Goal: Check status: Check status

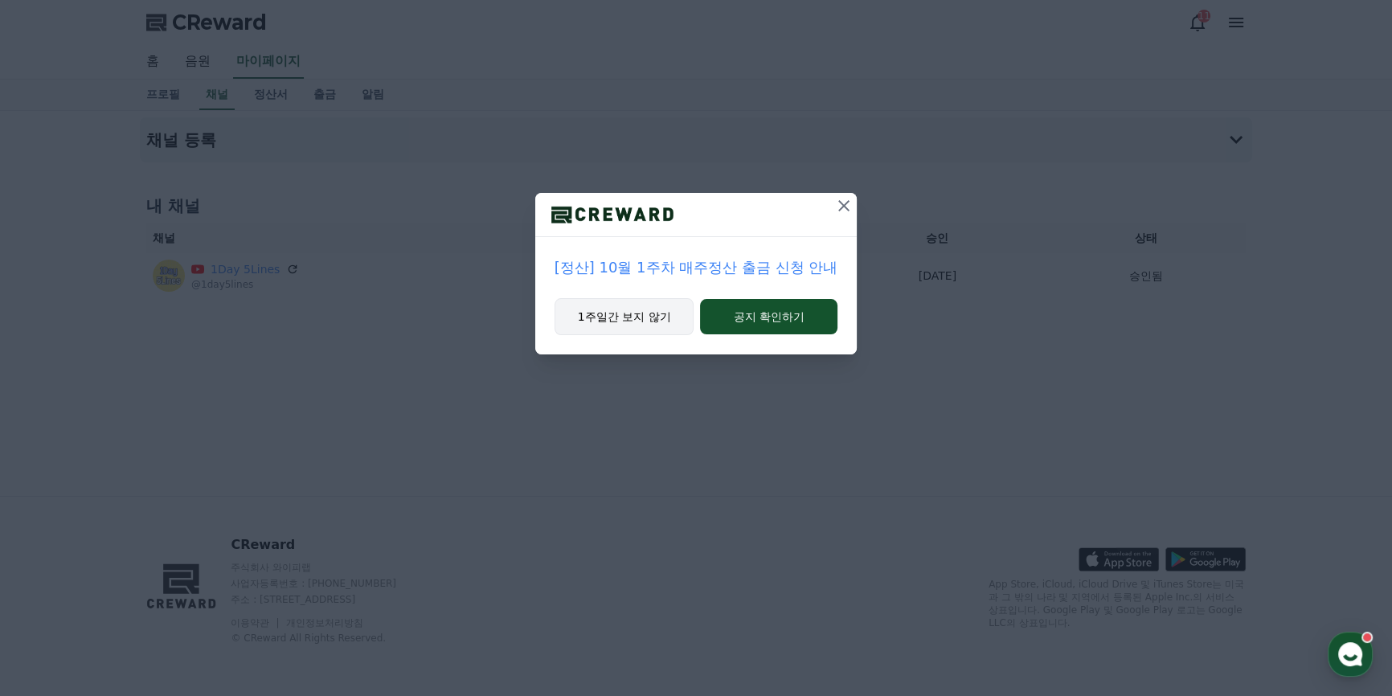
click at [619, 319] on button "1주일간 보지 않기" at bounding box center [625, 316] width 140 height 37
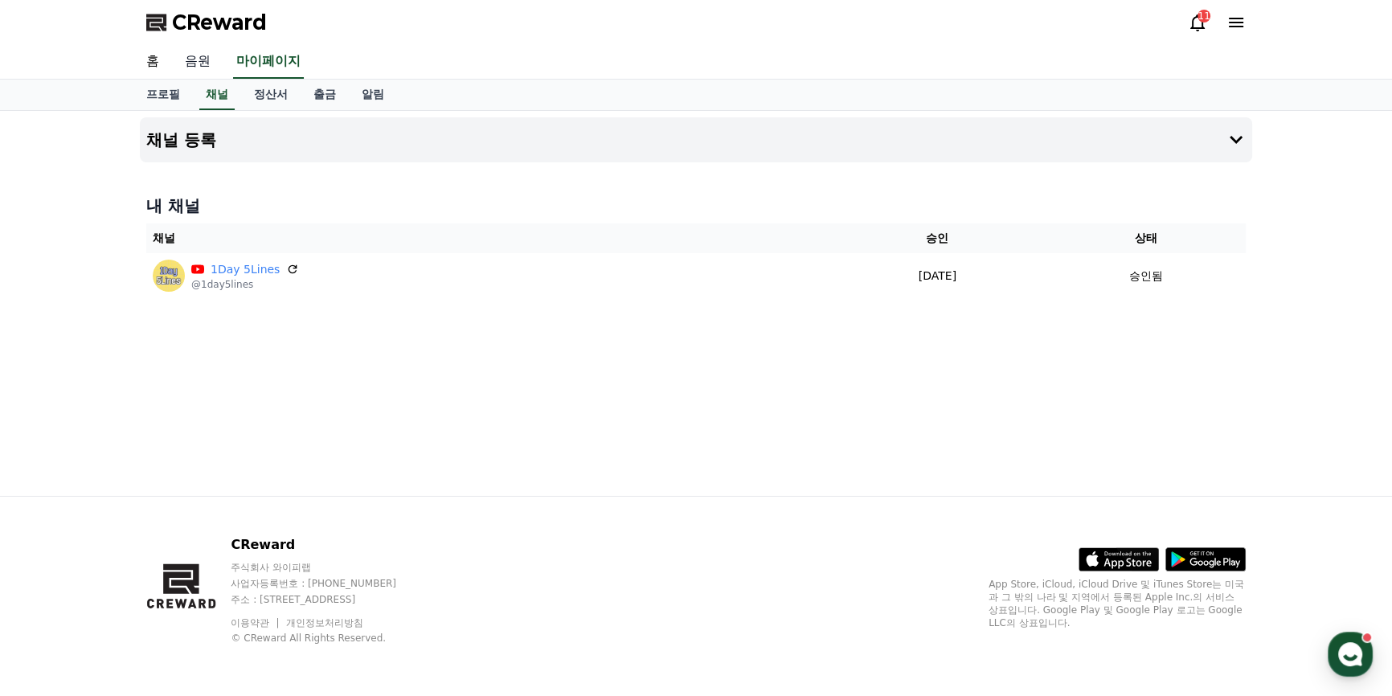
click at [207, 55] on link "음원" at bounding box center [197, 62] width 51 height 34
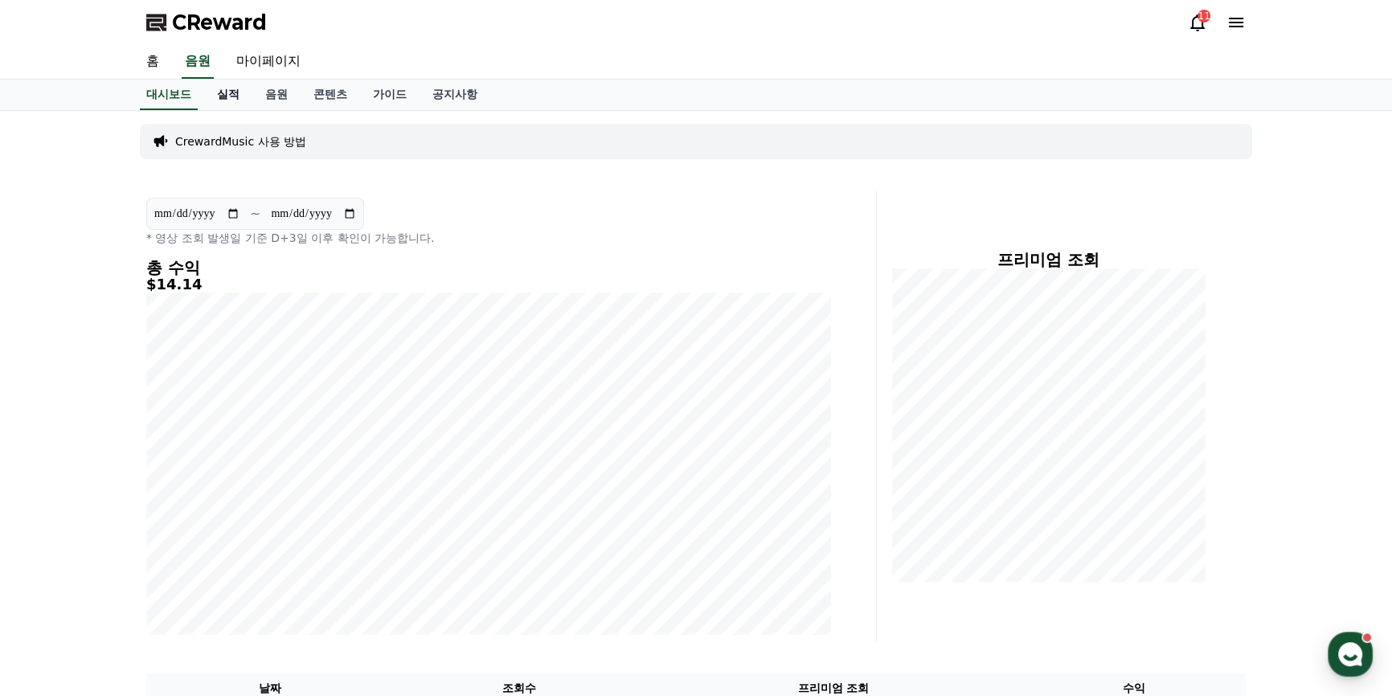
click at [228, 96] on link "실적" at bounding box center [228, 95] width 48 height 31
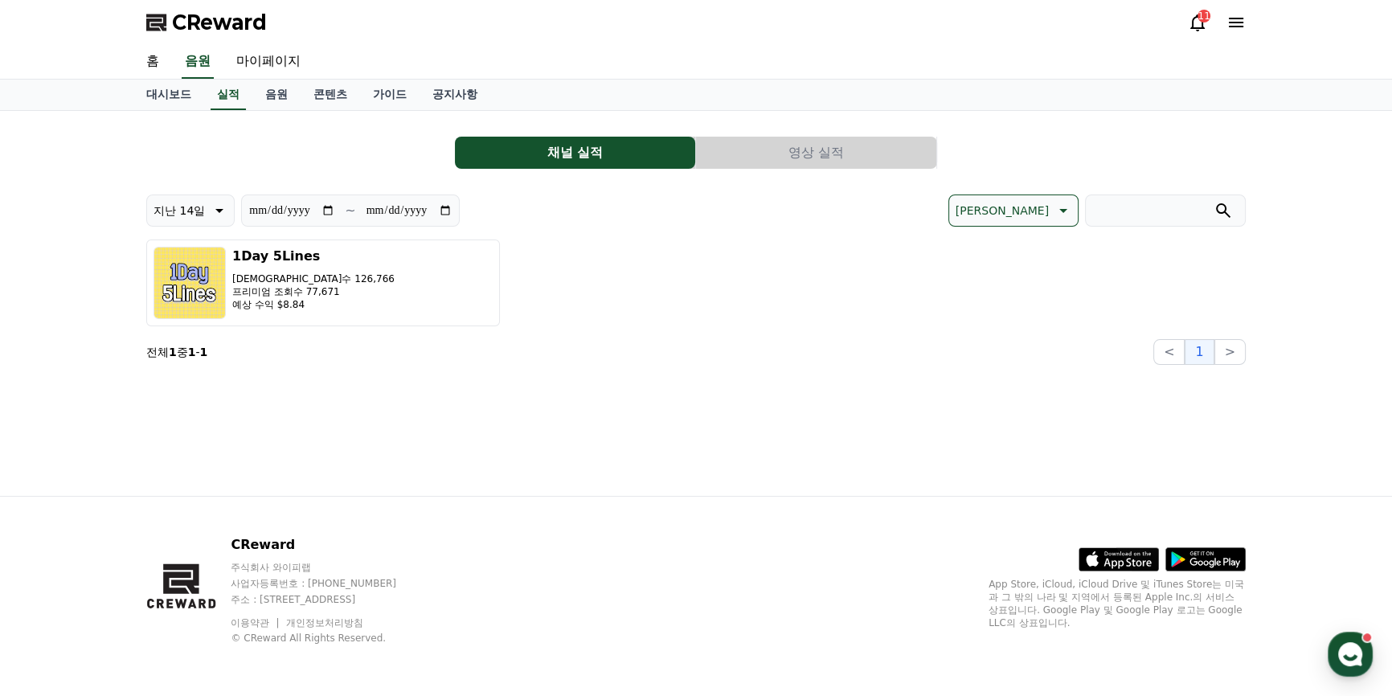
click at [210, 212] on icon at bounding box center [217, 210] width 19 height 19
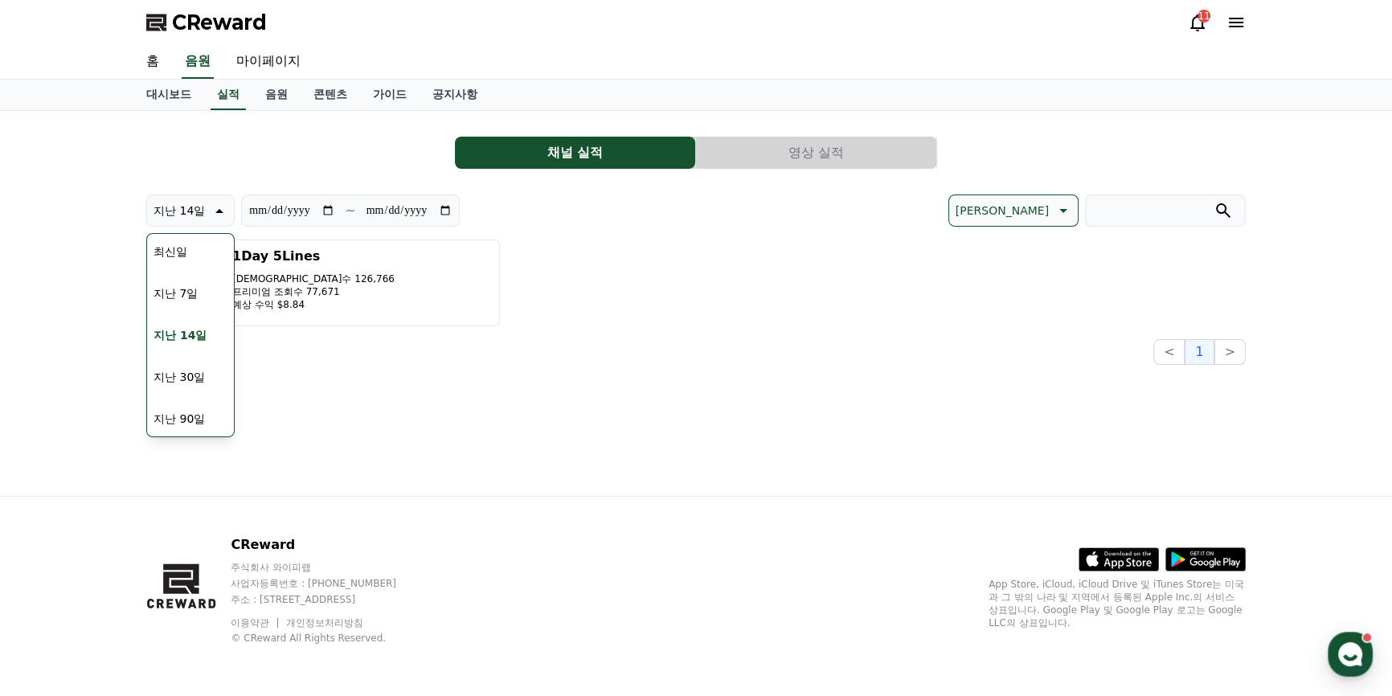
click at [185, 411] on button "지난 90일" at bounding box center [179, 418] width 64 height 35
type input "**********"
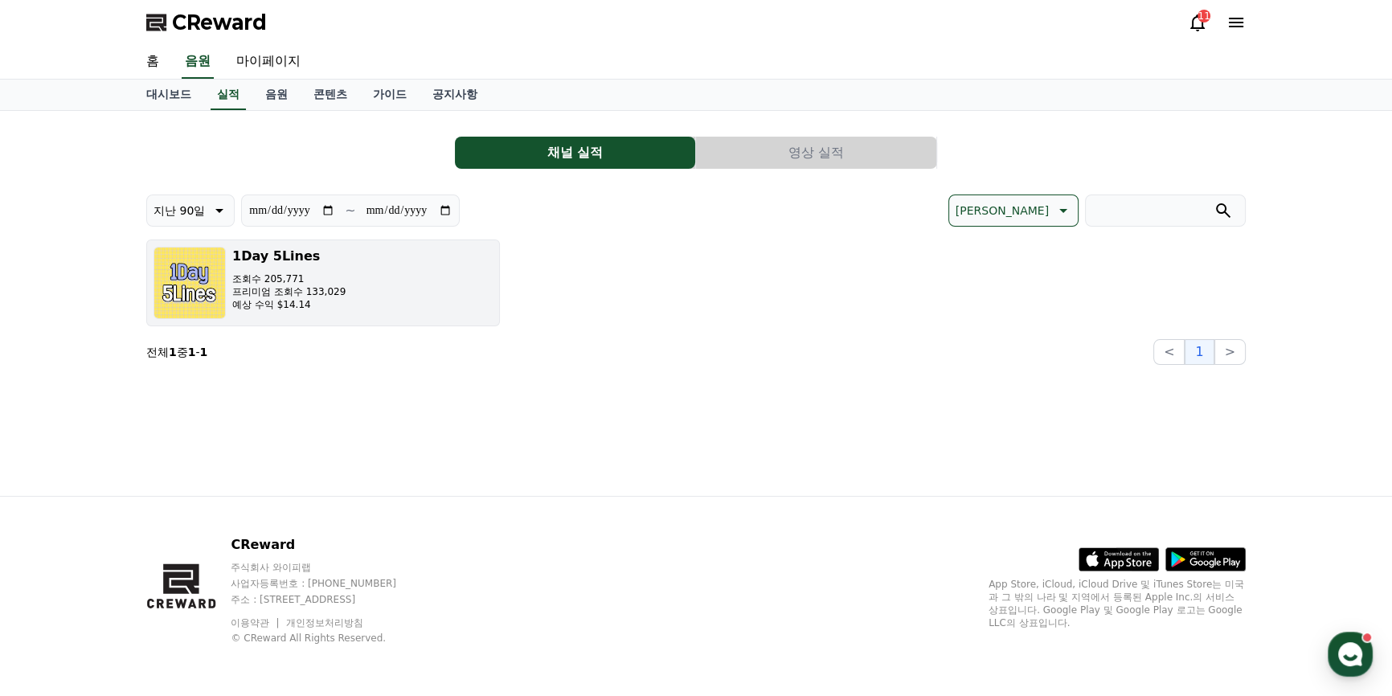
click at [330, 287] on p "프리미엄 조회수 133,029" at bounding box center [288, 291] width 113 height 13
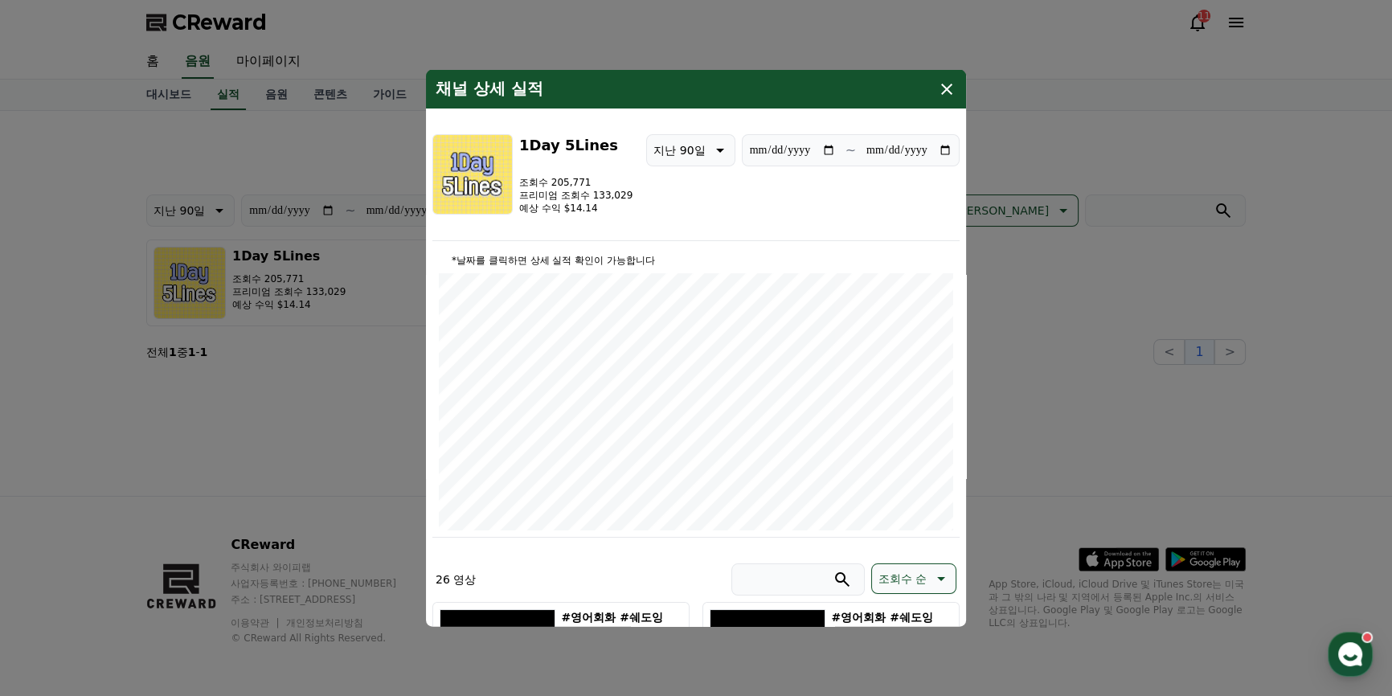
click at [944, 93] on icon "modal" at bounding box center [946, 89] width 19 height 19
